Goal: Task Accomplishment & Management: Complete application form

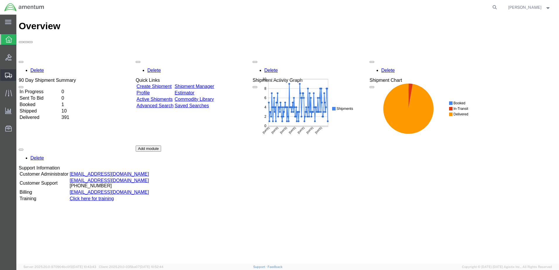
click at [0, 0] on span "Shipment Manager" at bounding box center [0, 0] width 0 height 0
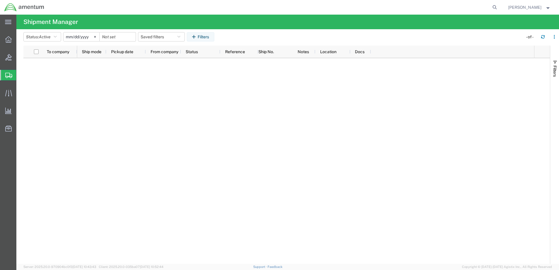
click at [0, 0] on span "Create Shipment" at bounding box center [0, 0] width 0 height 0
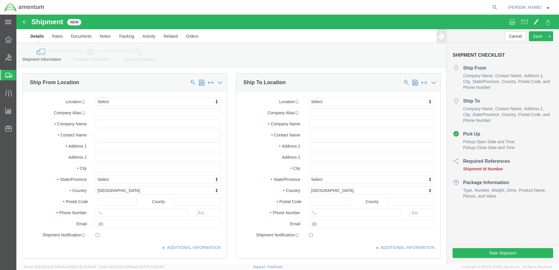
select select
click input "text"
type input "[PERSON_NAME]"
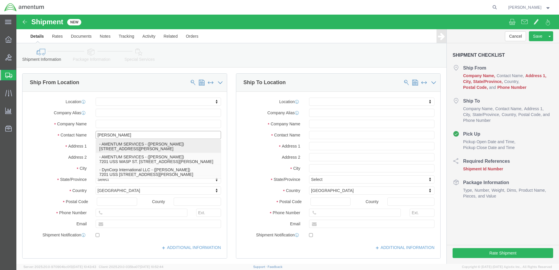
click p "- AMENTUM SERVICES - ([PERSON_NAME]) [STREET_ADDRESS][PERSON_NAME]"
select select "FL"
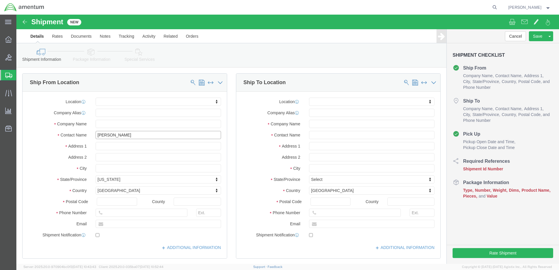
type input "[PERSON_NAME]"
click input "text"
type input "QU"
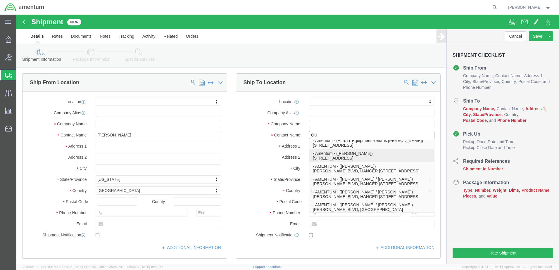
scroll to position [175, 0]
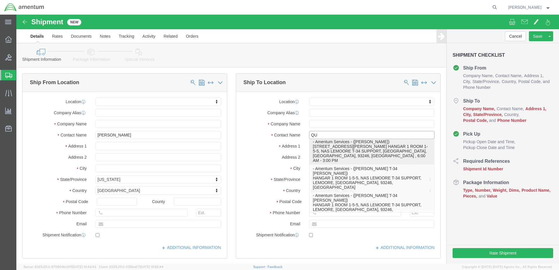
click p "- Amentum Services - ([PERSON_NAME]) [STREET_ADDRESS][PERSON_NAME] HANGAR 1 ROO…"
select select "CA"
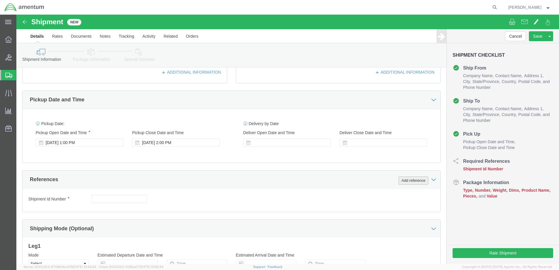
type input "[PERSON_NAME]"
click button "Add reference"
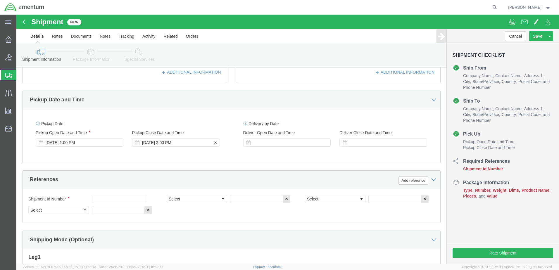
click div "[DATE] 2:00 PM"
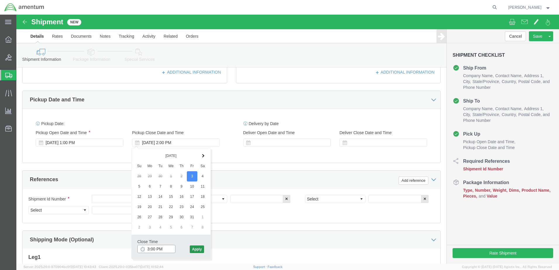
type input "3:00 PM"
click button "Apply"
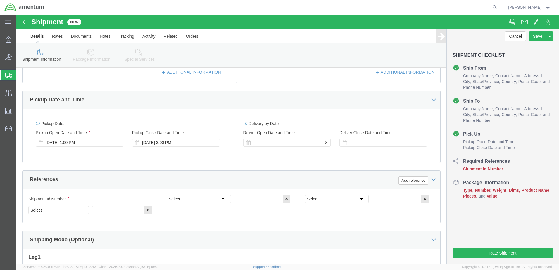
click div
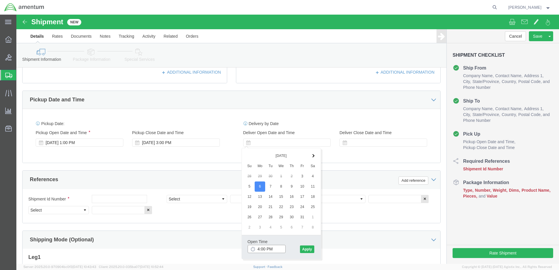
click input "4:00 PM"
type input "7:00 AM"
click button "Apply"
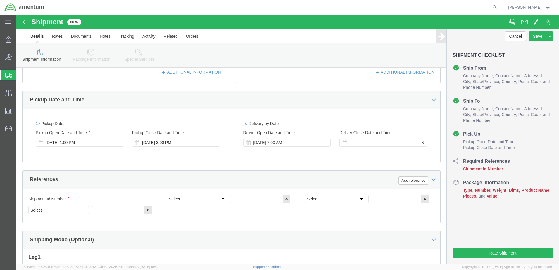
click div
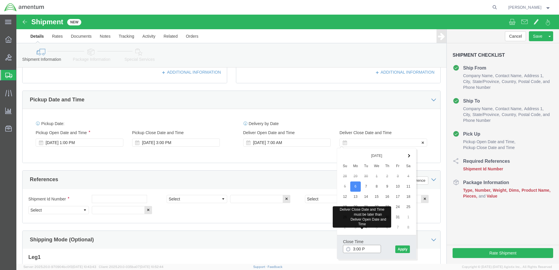
type input "3:00 PM"
click button "Apply"
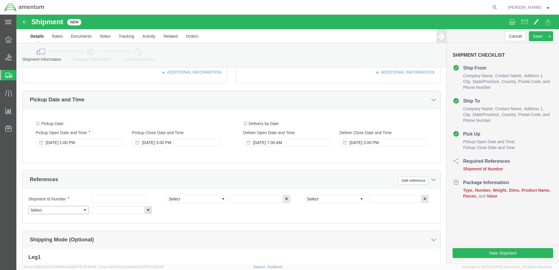
click select "Select Account Type Activity ID Airline Appointment Number ASN Batch Request # …"
select select "DEPT"
click select "Select Account Type Activity ID Airline Appointment Number ASN Batch Request # …"
select select "PROJNUM"
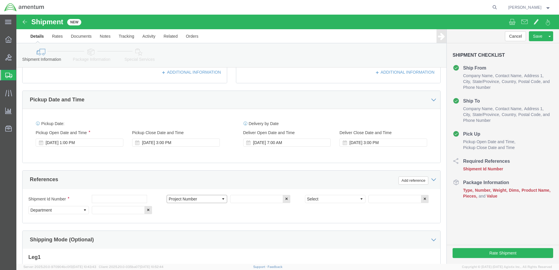
click select "Select Account Type Activity ID Airline Appointment Number ASN Batch Request # …"
select select "PCKSLIP"
click select "Select Account Type Activity ID Airline Appointment Number ASN Batch Request # …"
click input "text"
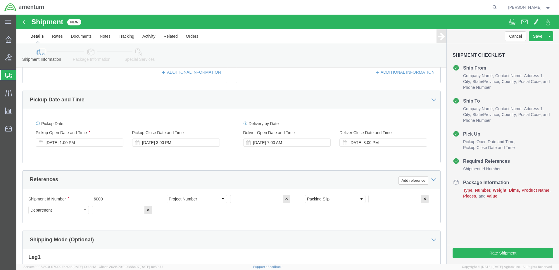
type input "6000"
click input "text"
type input "T44"
click input "text"
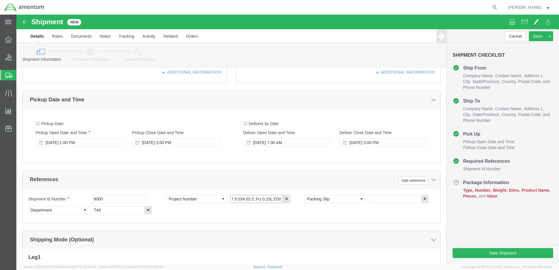
type input "6097.5.034.02.C.FU.0.23L.E00"
click input "text"
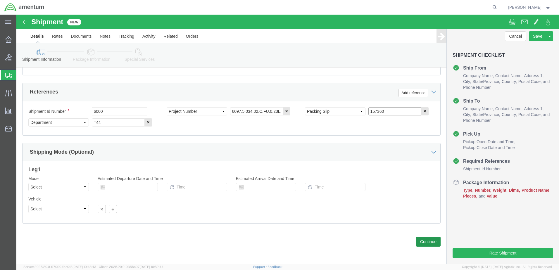
type input "157360"
click button "Continue"
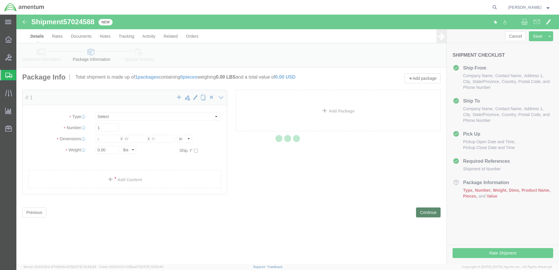
select select "CBOX"
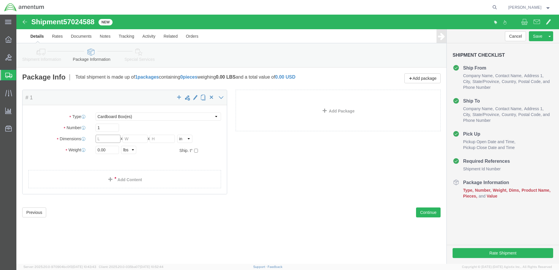
click input "text"
type input "16"
type input "10"
click input "0.00"
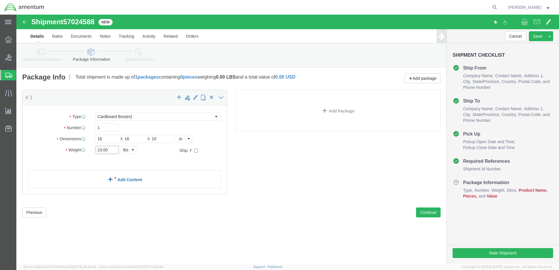
type input "23.00"
click link "Add Content"
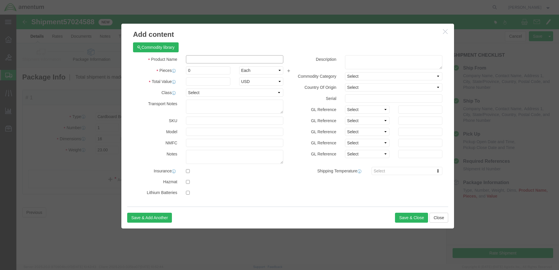
click input "text"
type input "NOSE TIRES"
drag, startPoint x: 177, startPoint y: 55, endPoint x: 168, endPoint y: 50, distance: 10.0
click div "Product Name NOSE TIRES NOSE Pieces 0 Select Bag Barrels 100Board Feet Bottle B…"
type input "2"
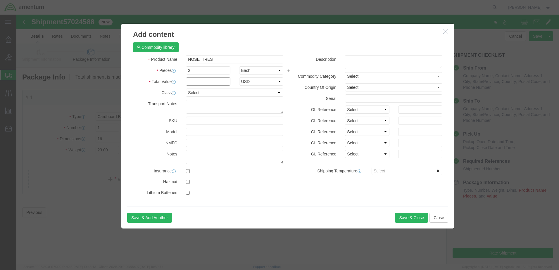
click input "text"
type input "2000"
click button "Save & Close"
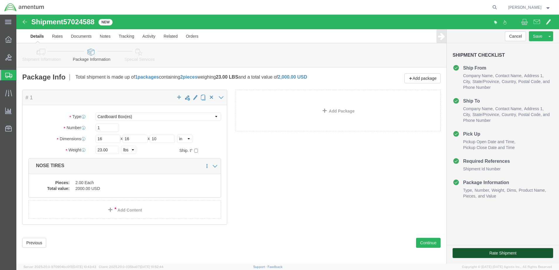
click button "Rate Shipment"
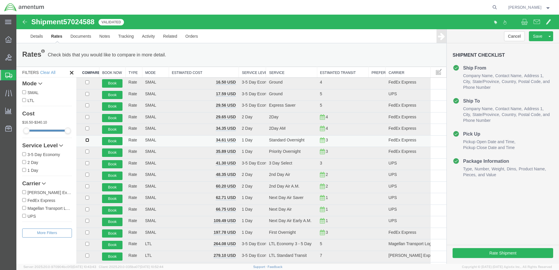
click at [87, 139] on input "checkbox" at bounding box center [87, 140] width 4 height 4
checkbox input "true"
click at [111, 139] on button "Book" at bounding box center [112, 141] width 20 height 8
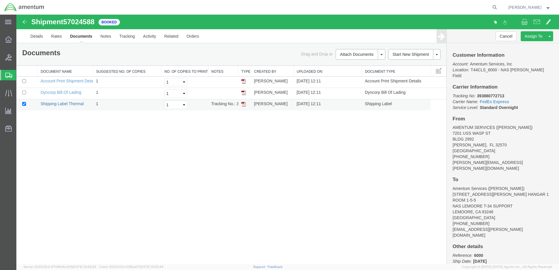
click at [69, 104] on link "Shipping Label Thermal" at bounding box center [62, 103] width 43 height 5
click at [58, 92] on link "Dyncorp Bill Of Lading" at bounding box center [61, 92] width 41 height 5
click at [0, 0] on span "Create Shipment" at bounding box center [0, 0] width 0 height 0
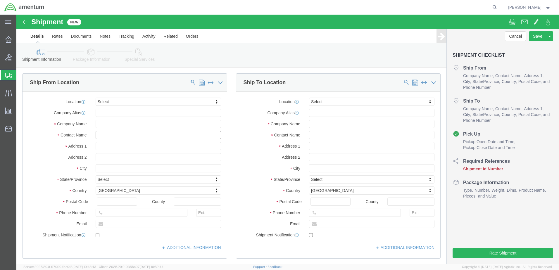
click input "text"
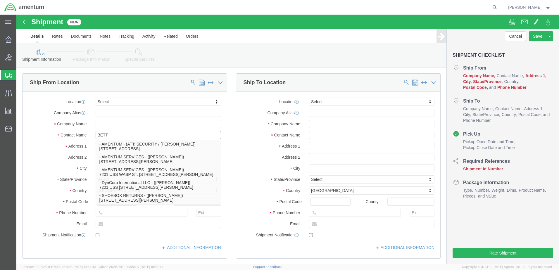
type input "[PERSON_NAME]"
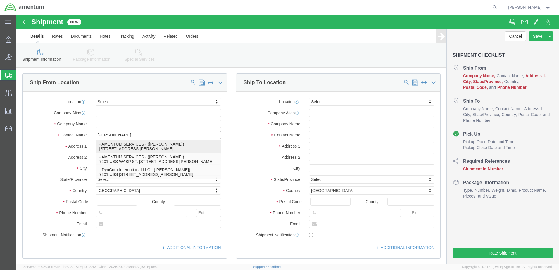
click p "- AMENTUM SERVICES - ([PERSON_NAME]) [STREET_ADDRESS][PERSON_NAME]"
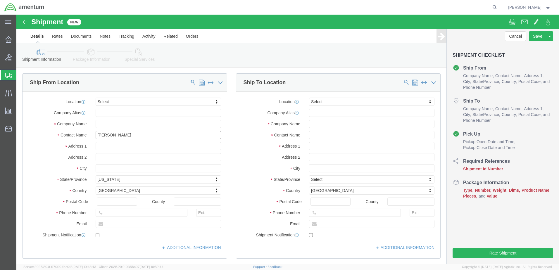
select select "FL"
type input "[PERSON_NAME]"
click input "text"
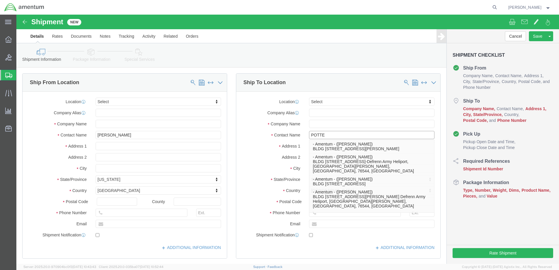
type input "POTTER"
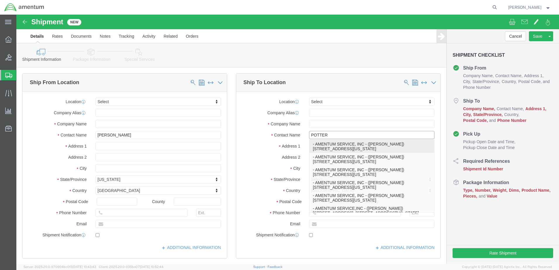
click p "- AMENTUM SERVICE, INC - ([PERSON_NAME]) [STREET_ADDRESS][US_STATE]"
select select "VA"
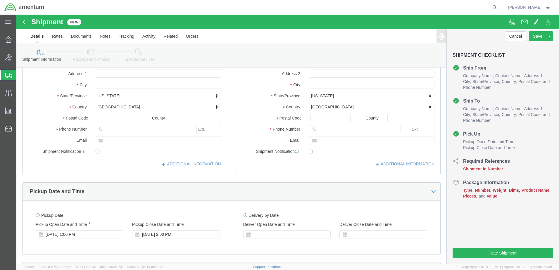
scroll to position [146, 0]
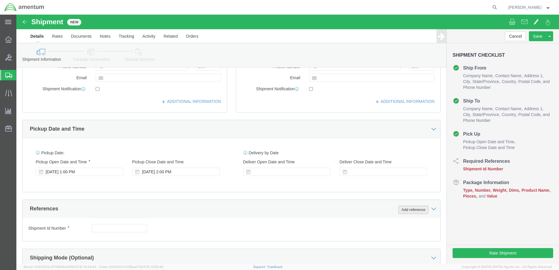
type input "[PERSON_NAME]"
click button "Add reference"
click div "[DATE] 2:00 PM"
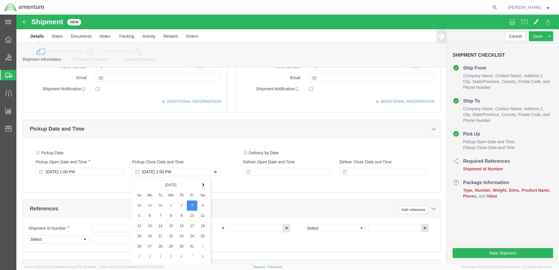
scroll to position [264, 0]
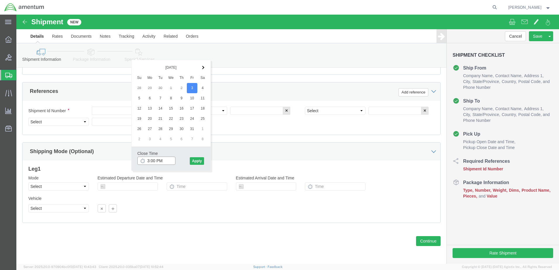
type input "3:00 PM"
click div "Close Time 3:00 PM [DATE] 2:00 PM - [DATE] 2:00 PM Cancel Apply"
click button "Apply"
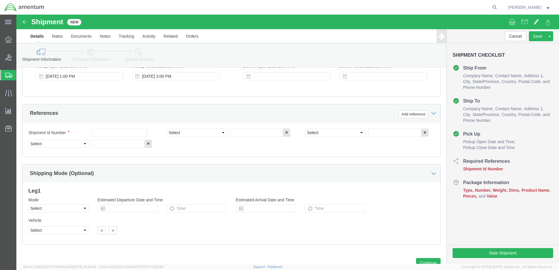
scroll to position [205, 0]
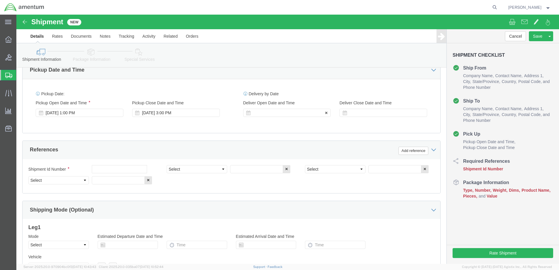
click div
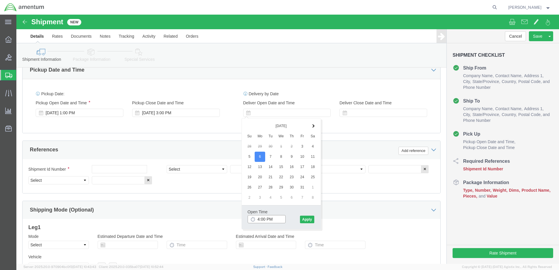
click input "4:00 PM"
type input "7:00 AM"
click button "Apply"
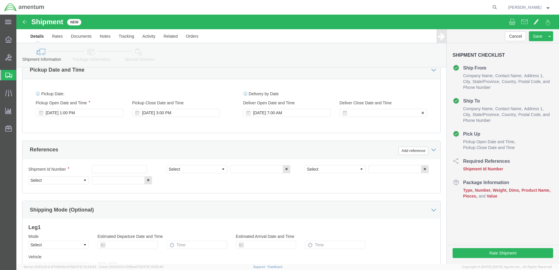
click div
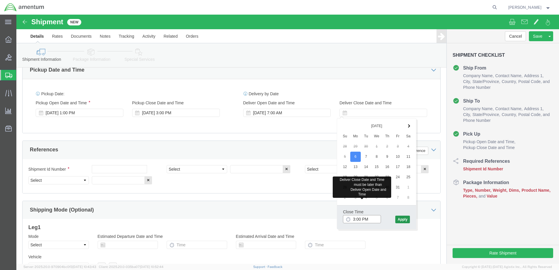
type input "3:00 PM"
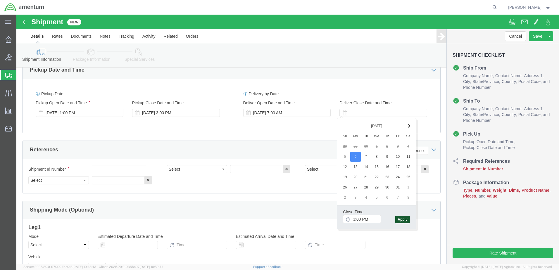
click button "Apply"
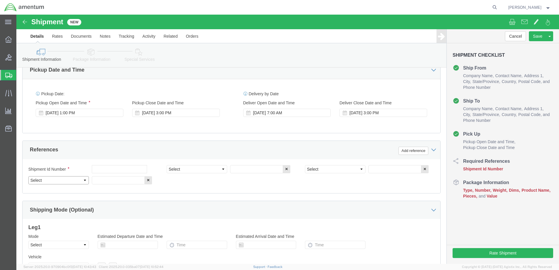
click select "Select Account Type Activity ID Airline Appointment Number ASN Batch Request # …"
select select "DEPT"
click select "Select Account Type Activity ID Airline Appointment Number ASN Batch Request # …"
select select "PROJNUM"
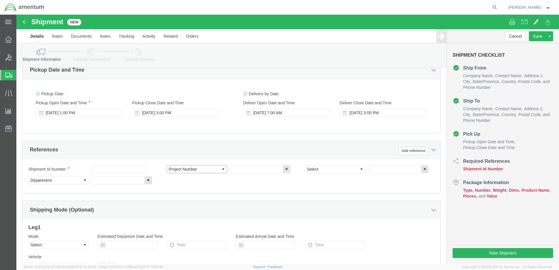
click select "Select Account Type Activity ID Airline Appointment Number ASN Batch Request # …"
select select "PCKSLIP"
click select "Select Account Type Activity ID Airline Appointment Number ASN Batch Request # …"
click input "text"
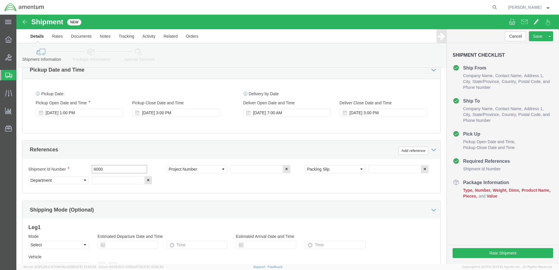
type input "6000"
click input "text"
type input "T44"
click input "text"
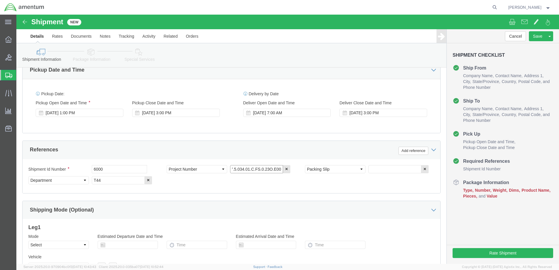
type input "6097.5.034.01.C.FS.0.23O.E00"
click input "text"
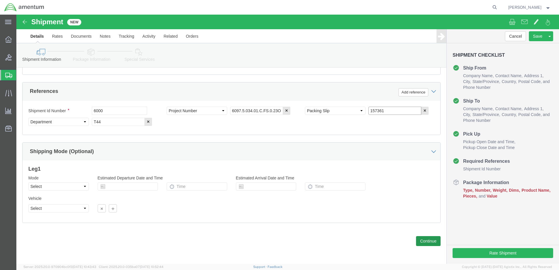
type input "157361"
click button "Continue"
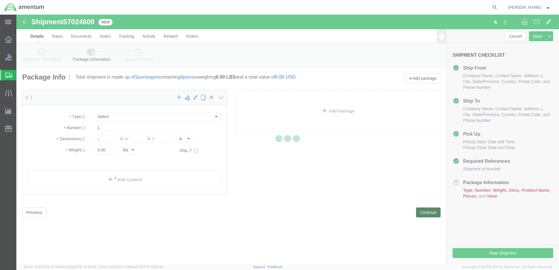
select select "CBOX"
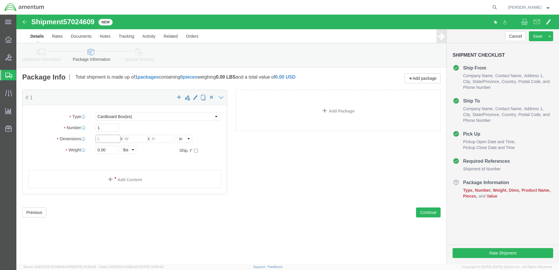
click input "text"
type input "12"
click input "0.00"
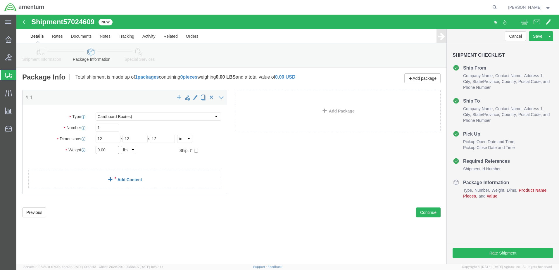
type input "9.00"
click link "Add Content"
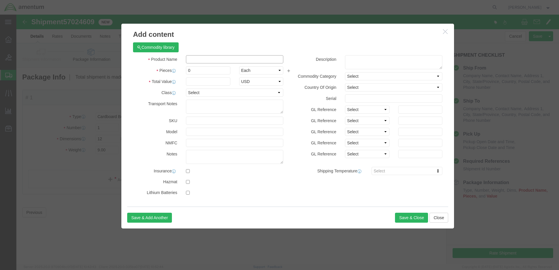
click input "text"
type input "A/C PARTS"
drag, startPoint x: 176, startPoint y: 57, endPoint x: 169, endPoint y: 58, distance: 7.0
click div "0"
type input "60"
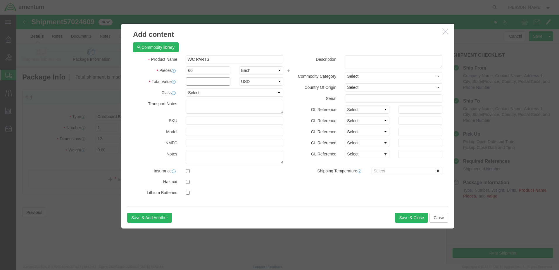
click input "text"
type input "15000"
click button "Save & Close"
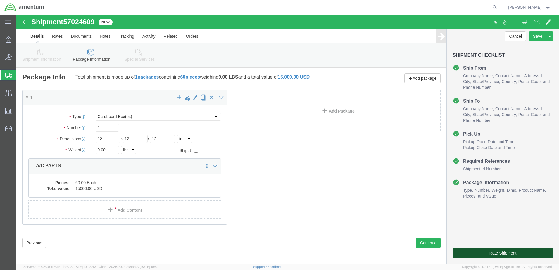
click button "Rate Shipment"
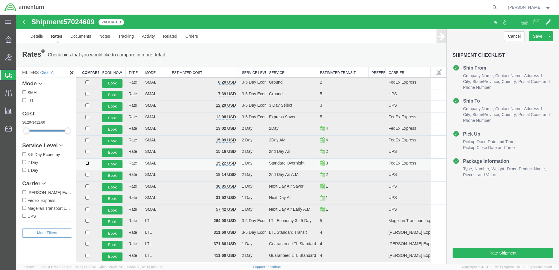
click at [86, 163] on input "checkbox" at bounding box center [87, 163] width 4 height 4
checkbox input "true"
click at [105, 163] on button "Book" at bounding box center [112, 164] width 20 height 8
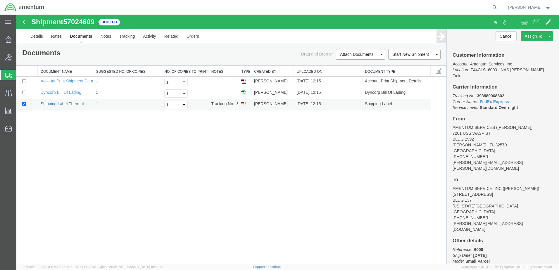
click at [63, 105] on link "Shipping Label Thermal" at bounding box center [62, 103] width 43 height 5
click at [66, 93] on link "Dyncorp Bill Of Lading" at bounding box center [61, 92] width 41 height 5
click at [0, 0] on span "Create Shipment" at bounding box center [0, 0] width 0 height 0
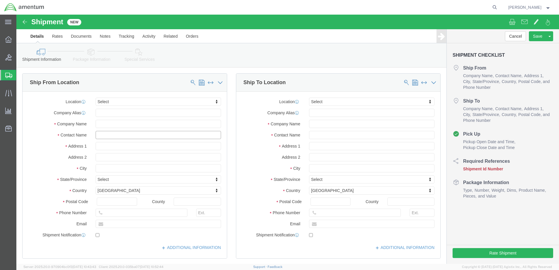
click input "text"
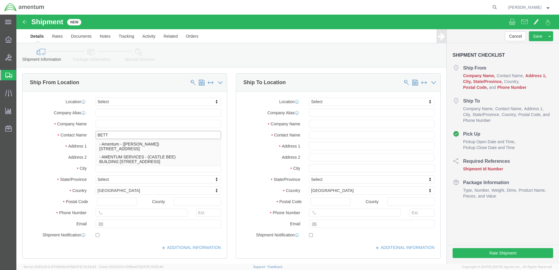
type input "[PERSON_NAME]"
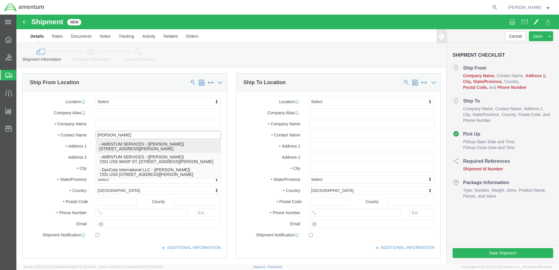
click p "- AMENTUM SERVICES - ([PERSON_NAME]) [STREET_ADDRESS][PERSON_NAME]"
select select "FL"
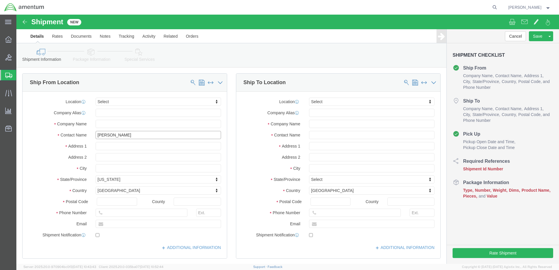
type input "[PERSON_NAME]"
click input "text"
type input "[PERSON_NAME]"
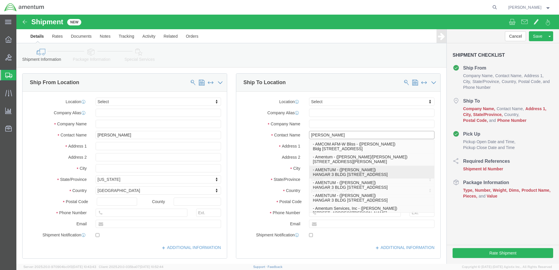
click p "- AMENTUM - ([PERSON_NAME]) HANGAR 3 BLDG 9500 MCAS MIRAMAR, [GEOGRAPHIC_DATA],…"
select select "CA"
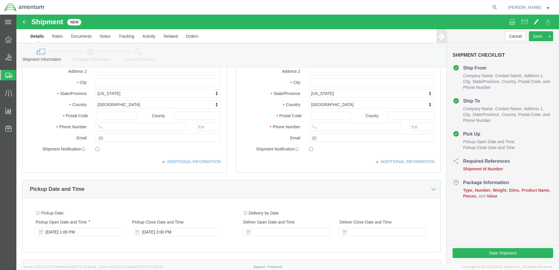
scroll to position [146, 0]
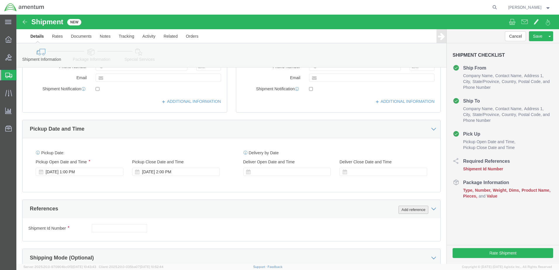
type input "[PERSON_NAME]"
click button "Add reference"
click div "[DATE] 2:00 PM"
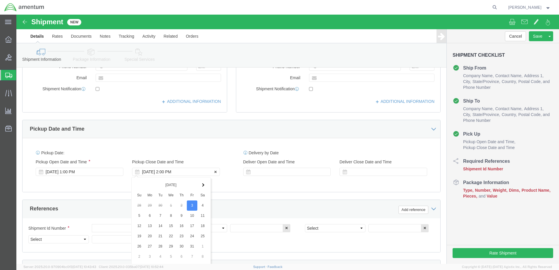
scroll to position [264, 0]
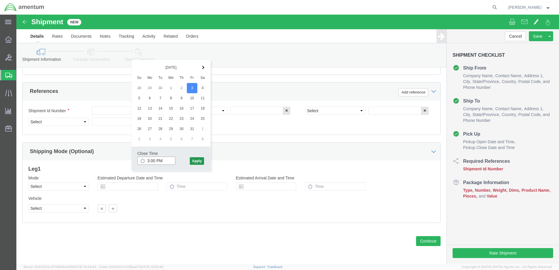
type input "3:00 PM"
click button "Apply"
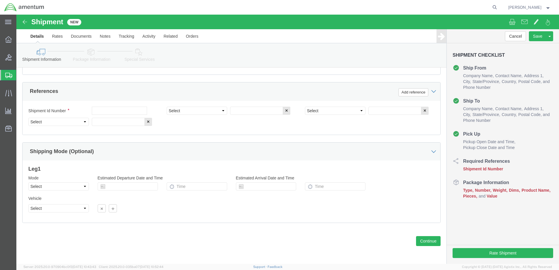
scroll to position [235, 0]
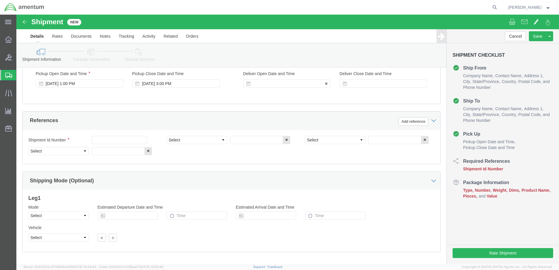
click div
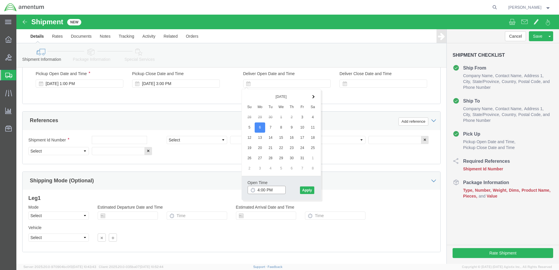
click input "4:00 PM"
type input "7:00 AM"
click button "Apply"
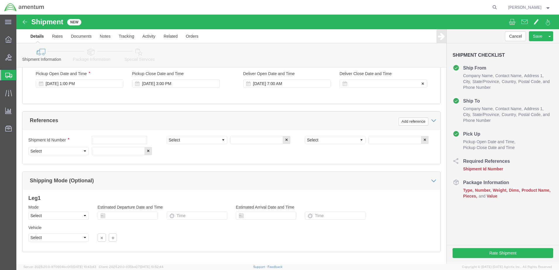
click div
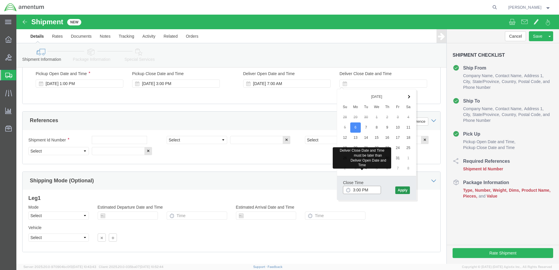
type input "3:00 PM"
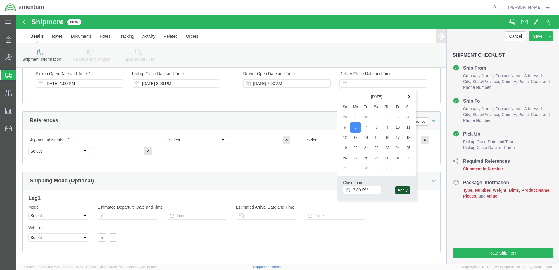
click button "Apply"
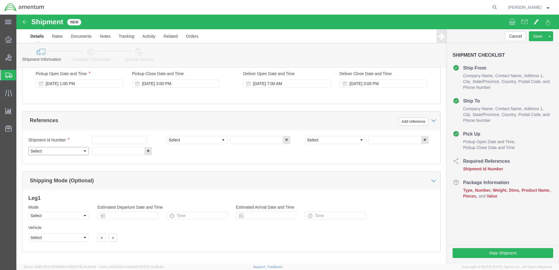
click select "Select Account Type Activity ID Airline Appointment Number ASN Batch Request # …"
select select "DEPT"
click select "Select Account Type Activity ID Airline Appointment Number ASN Batch Request # …"
select select "PROJNUM"
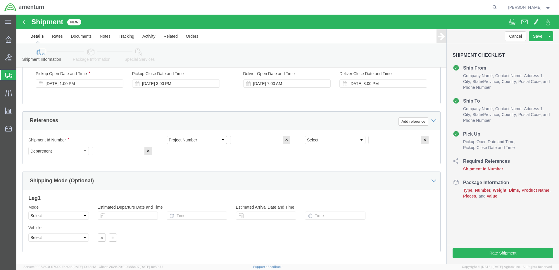
click select "Select Account Type Activity ID Airline Appointment Number ASN Batch Request # …"
select select "PCKSLIP"
click select "Select Account Type Activity ID Airline Appointment Number ASN Batch Request # …"
click input "text"
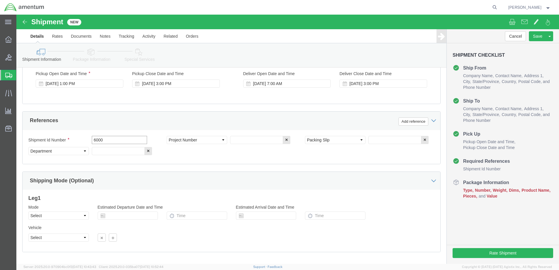
type input "6000"
click input "text"
type input "T44"
click input "text"
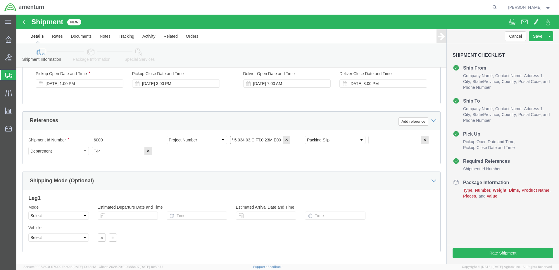
type input "6097.5.034.03.C.FT.0.23M.E00"
click input "text"
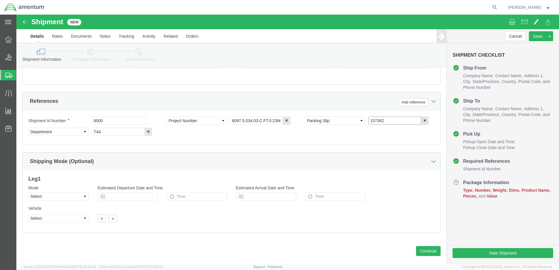
scroll to position [264, 0]
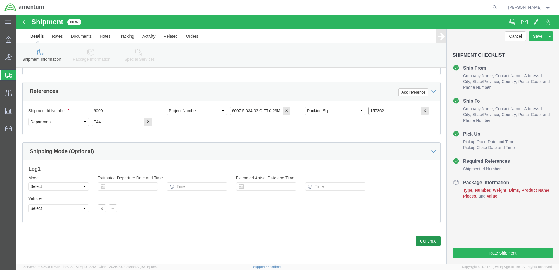
type input "157362"
click button "Continue"
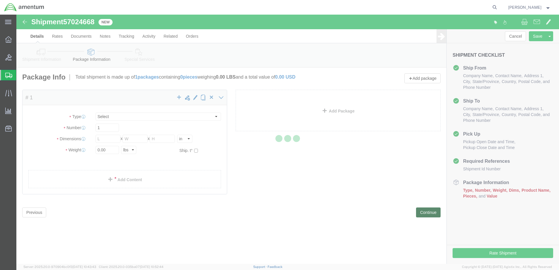
select select "CBOX"
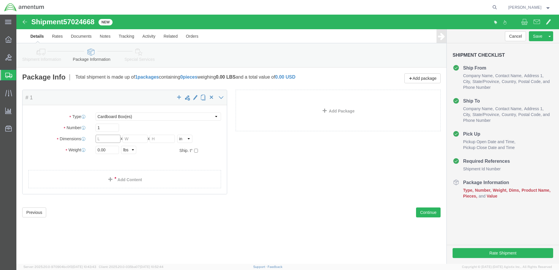
click input "text"
type input "9"
type input "6"
type input "3"
click input "0.00"
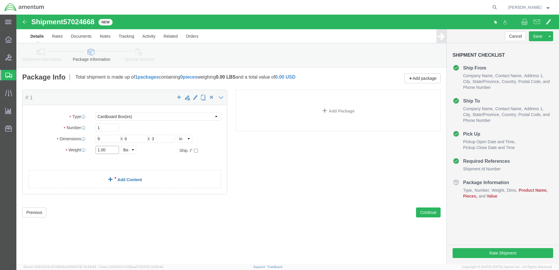
type input "1.00"
click link "Add Content"
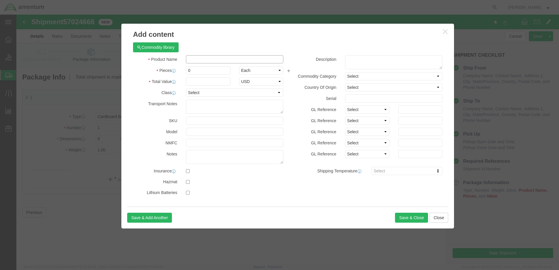
click input "text"
type input "A/C PARTS"
drag, startPoint x: 176, startPoint y: 54, endPoint x: 170, endPoint y: 55, distance: 5.3
click input "0"
type input "24"
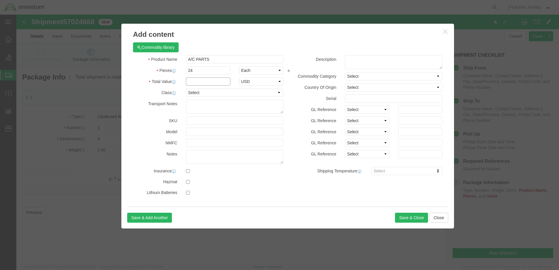
click input "text"
type input "500"
click button "Save & Close"
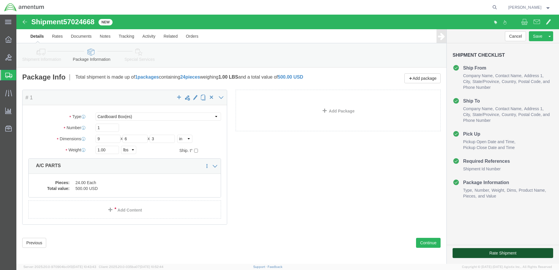
click button "Rate Shipment"
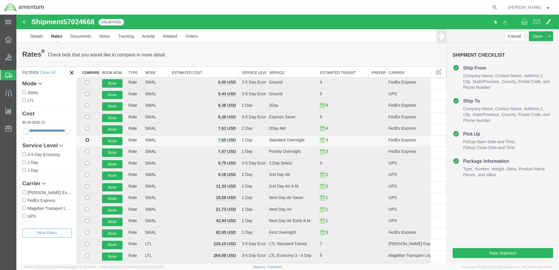
click at [86, 139] on input "checkbox" at bounding box center [87, 140] width 4 height 4
checkbox input "true"
click at [106, 142] on button "Book" at bounding box center [112, 141] width 20 height 8
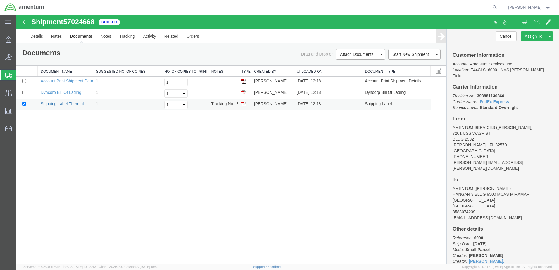
click at [67, 102] on link "Shipping Label Thermal" at bounding box center [62, 103] width 43 height 5
click at [58, 93] on link "Dyncorp Bill Of Lading" at bounding box center [61, 92] width 41 height 5
